Goal: Transaction & Acquisition: Download file/media

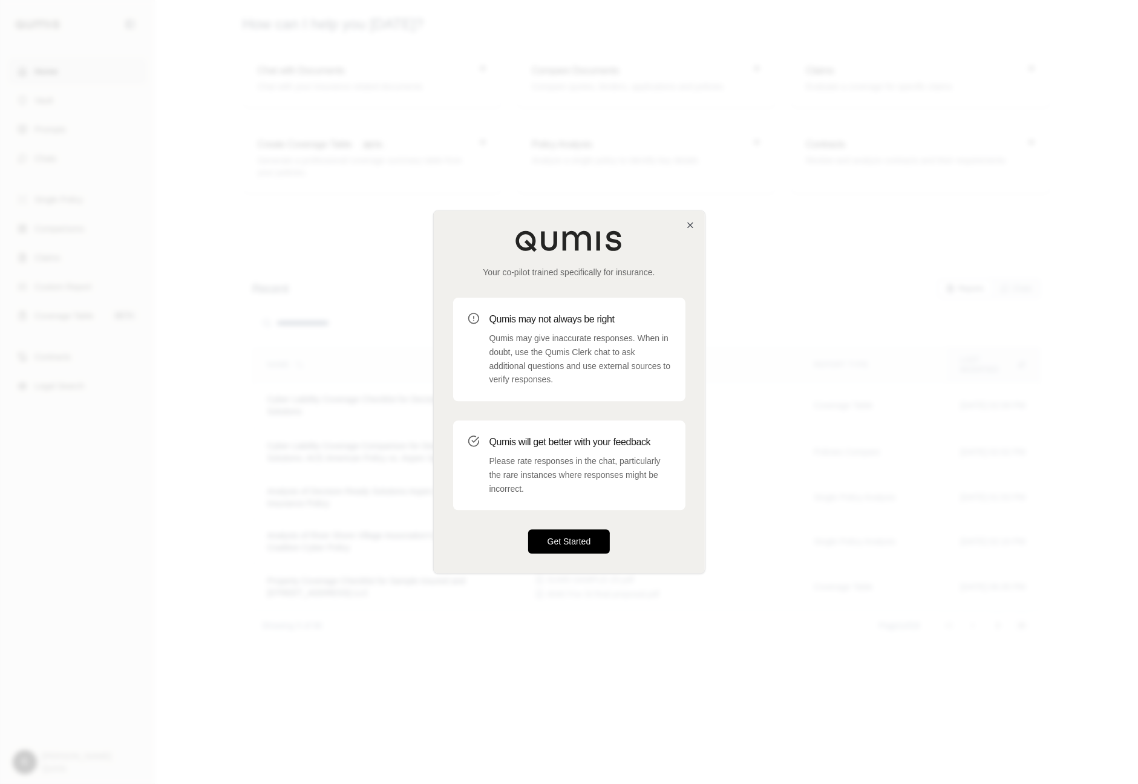
drag, startPoint x: 584, startPoint y: 543, endPoint x: 577, endPoint y: 542, distance: 6.8
click at [583, 542] on button "Get Started" at bounding box center [569, 542] width 82 height 24
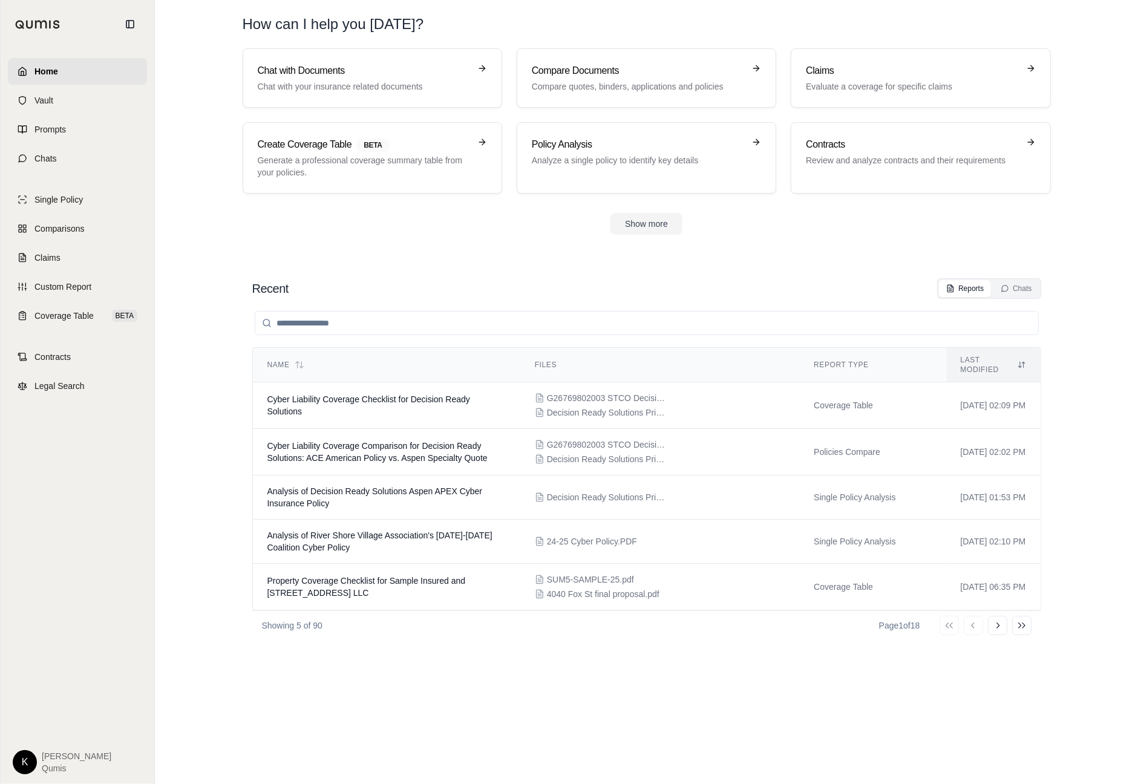
click at [27, 762] on html "Home Vault Prompts Chats Single Policy Comparisons Claims Custom Report Coverag…" at bounding box center [569, 392] width 1138 height 784
click at [73, 675] on link "Site Admin Portal" at bounding box center [53, 671] width 100 height 19
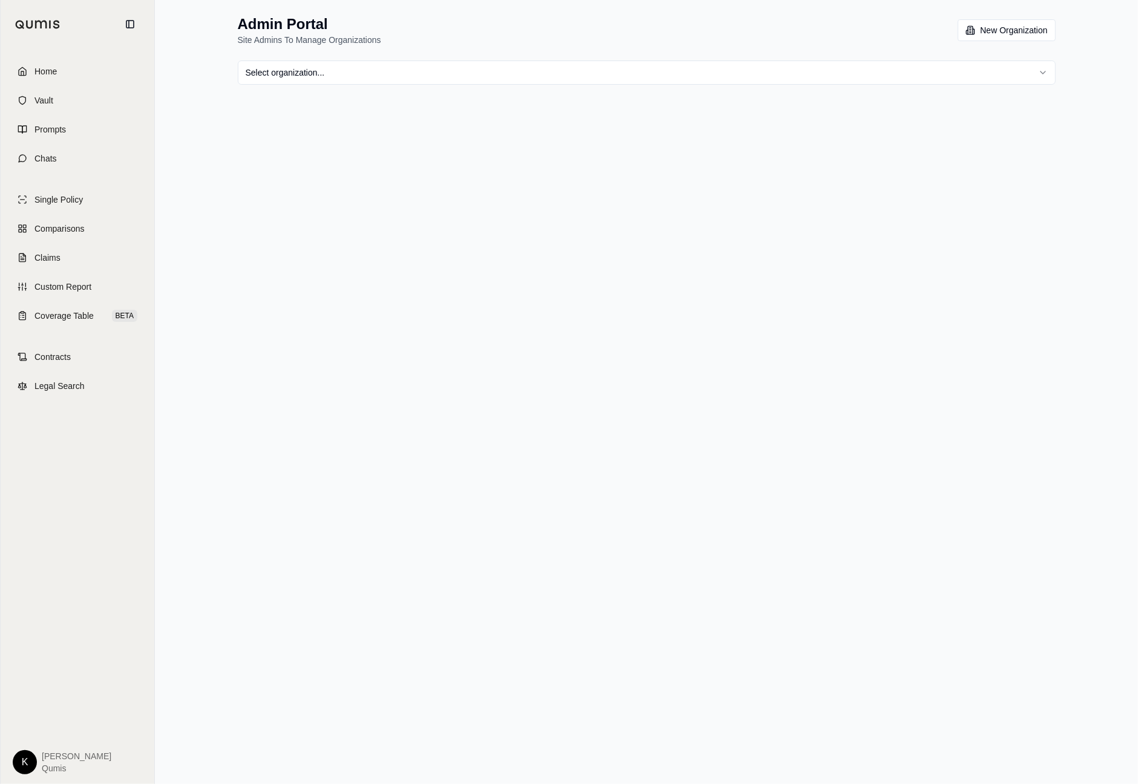
click at [405, 61] on html "Home Vault Prompts Chats Single Policy Comparisons Claims Custom Report Coverag…" at bounding box center [569, 392] width 1138 height 784
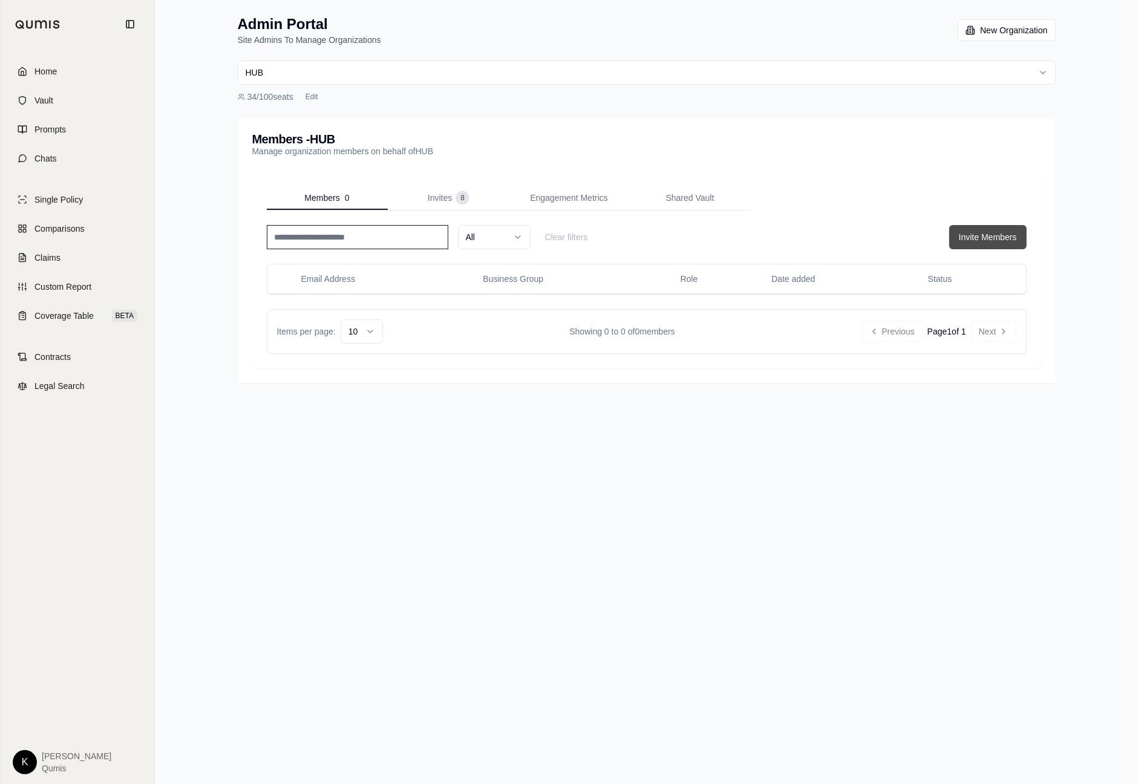
click at [1005, 239] on button "Invite Members" at bounding box center [988, 237] width 77 height 24
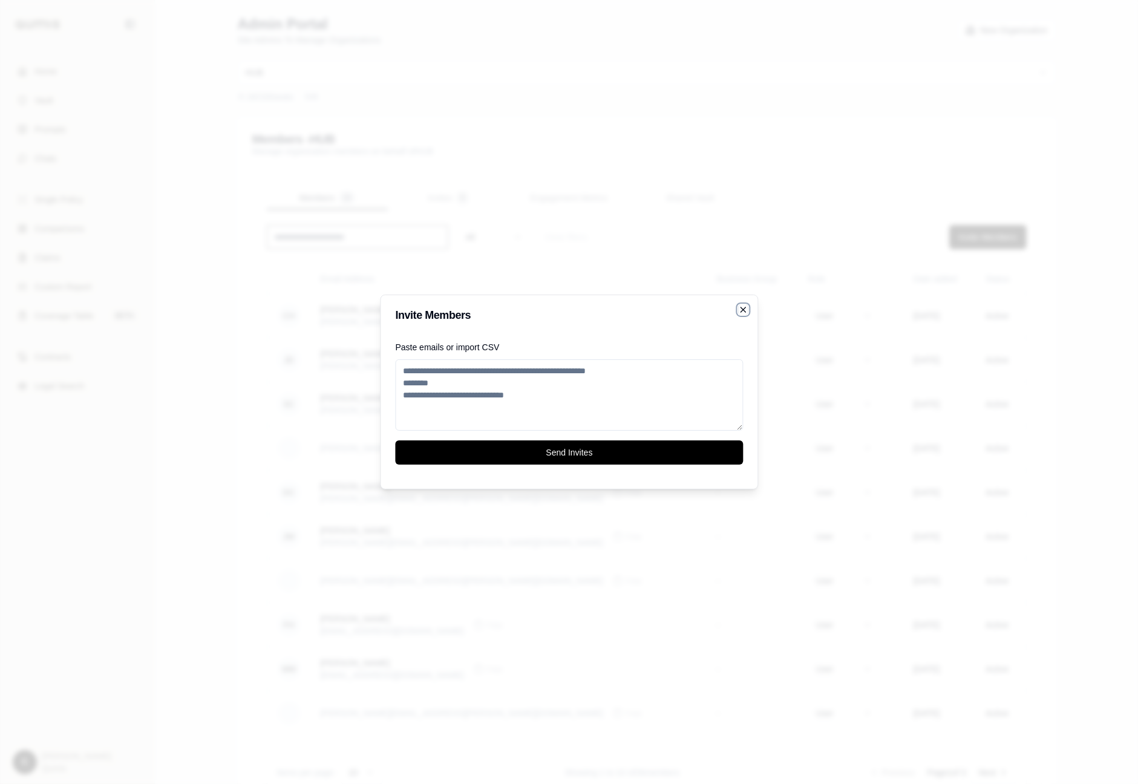
click at [741, 308] on icon "button" at bounding box center [743, 309] width 5 height 5
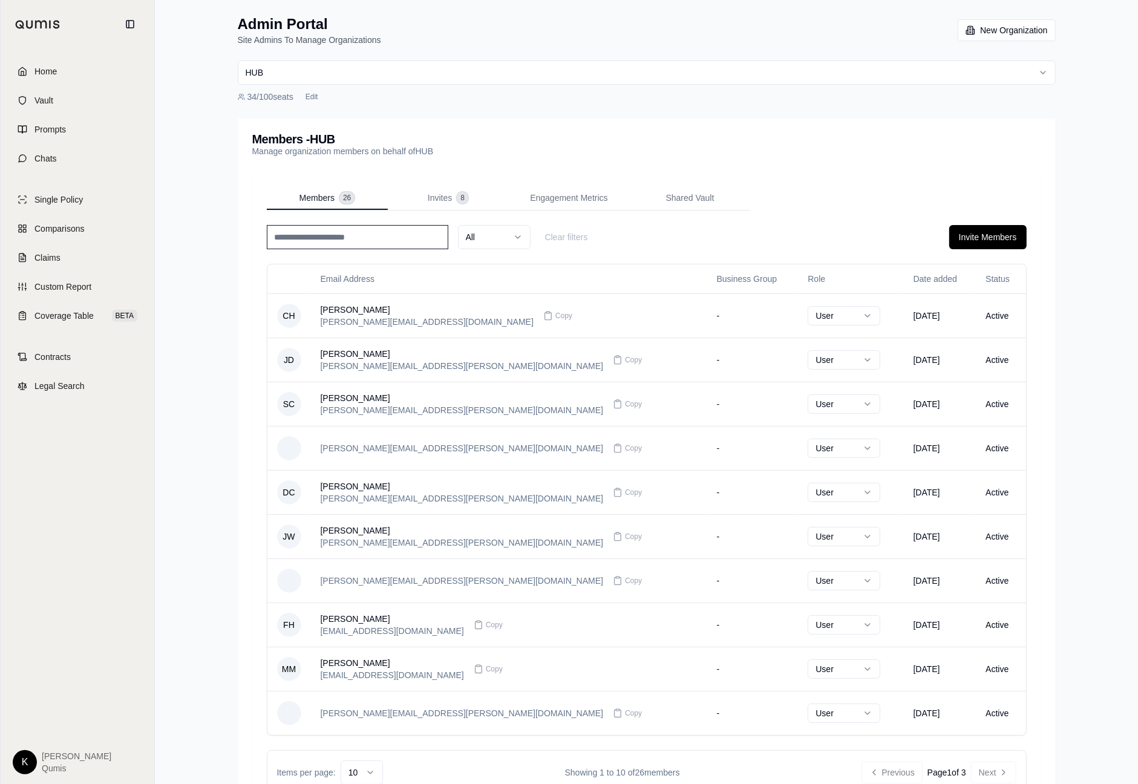
click at [36, 69] on span "Home" at bounding box center [45, 71] width 22 height 12
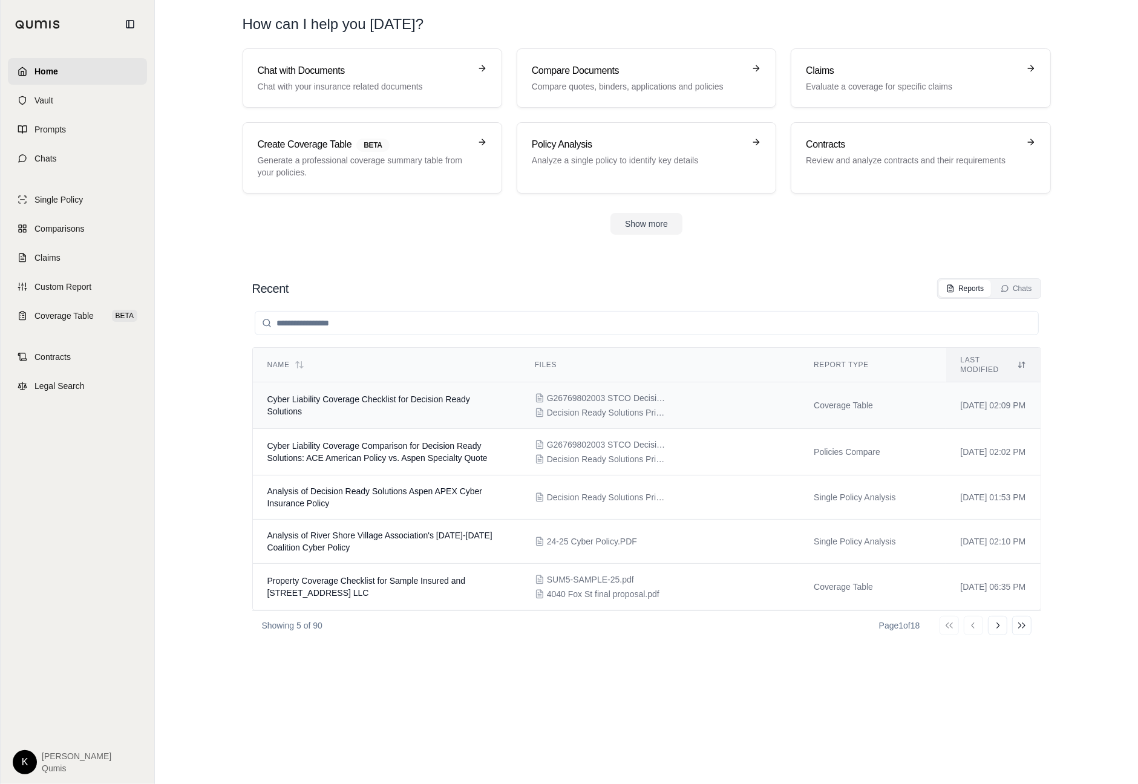
click at [359, 395] on span "Cyber Liability Coverage Checklist for Decision Ready Solutions" at bounding box center [368, 406] width 203 height 22
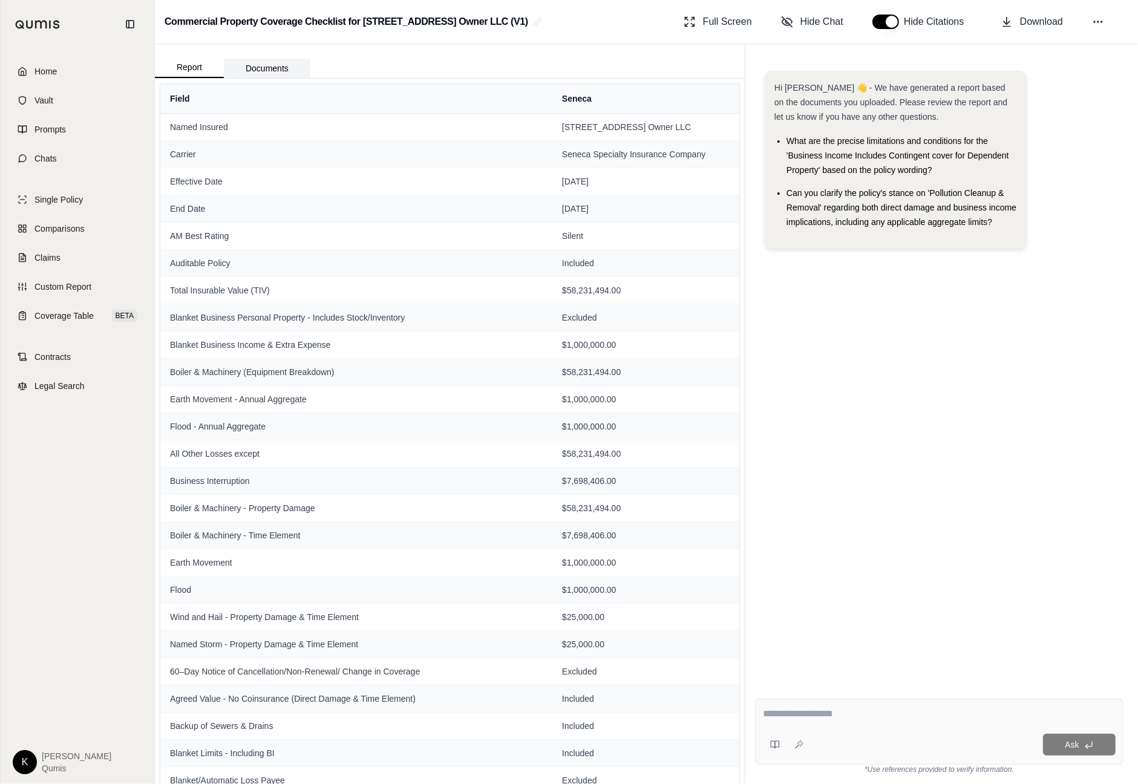
click at [277, 62] on button "Documents" at bounding box center [267, 68] width 87 height 19
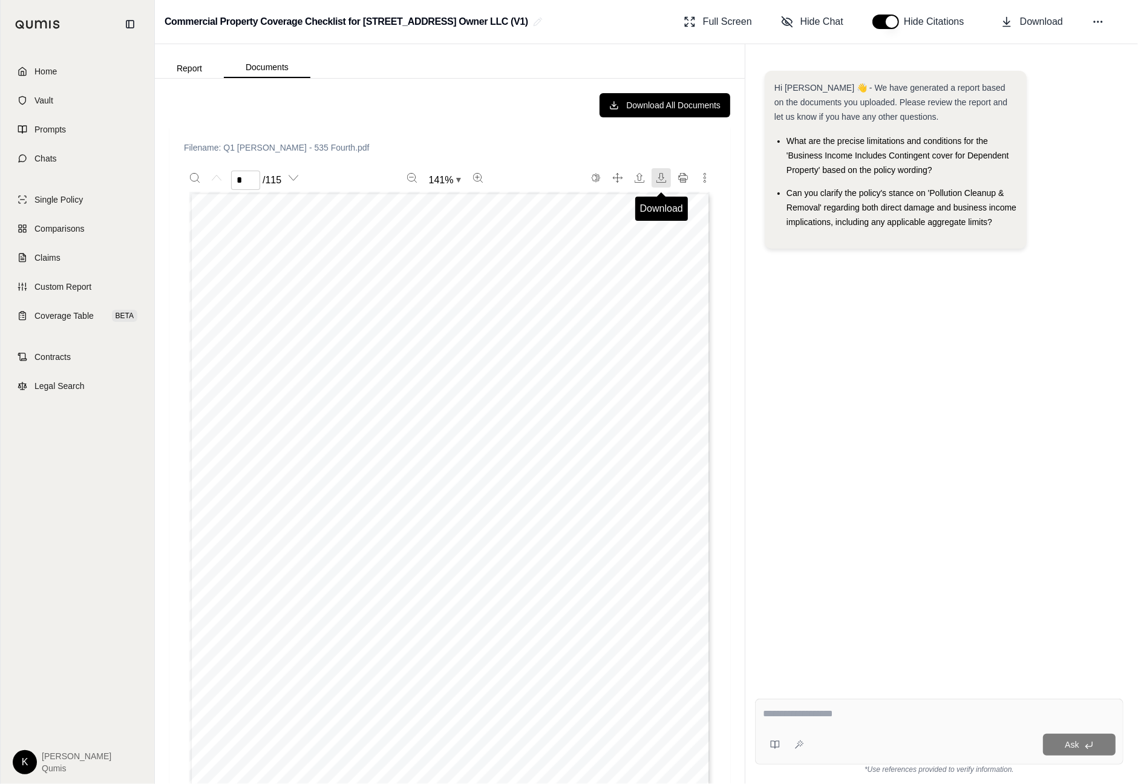
click at [658, 176] on icon "Download" at bounding box center [662, 178] width 10 height 10
click at [897, 348] on div "Hi Minami 👋 - We have generated a report based on the documents you uploaded. P…" at bounding box center [939, 370] width 369 height 619
